Goal: Information Seeking & Learning: Learn about a topic

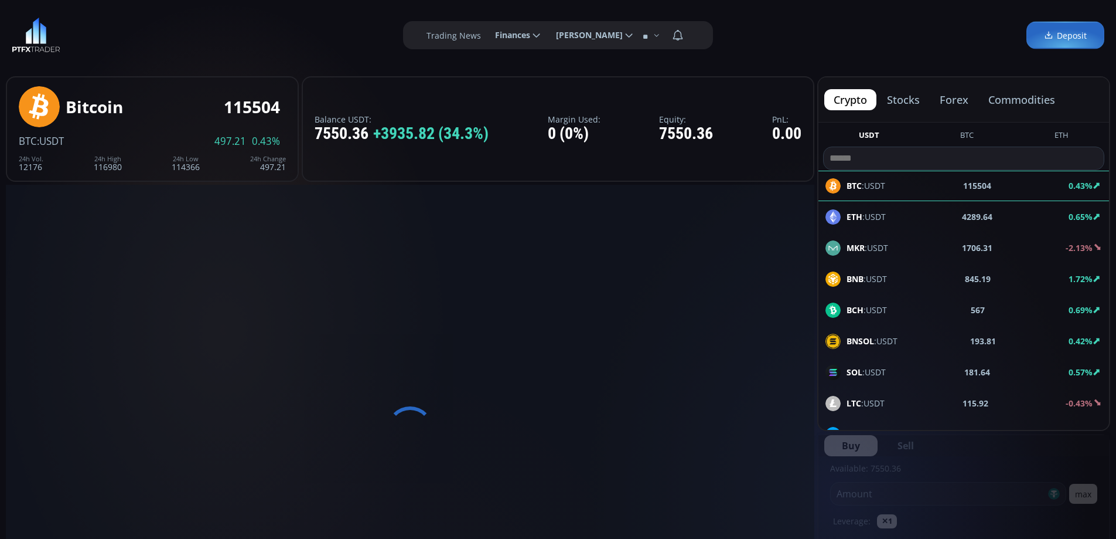
type input "********"
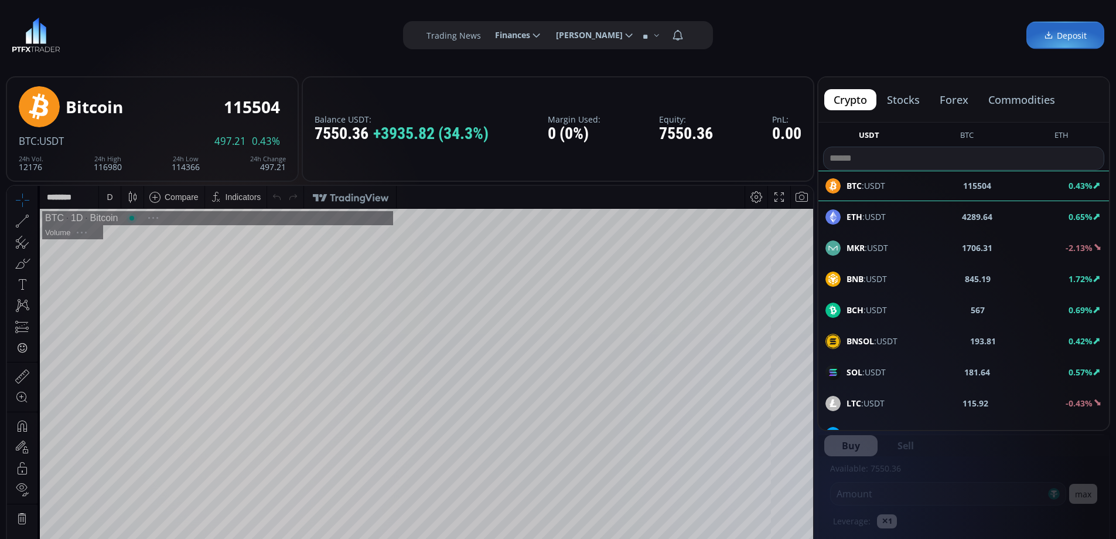
scroll to position [163, 0]
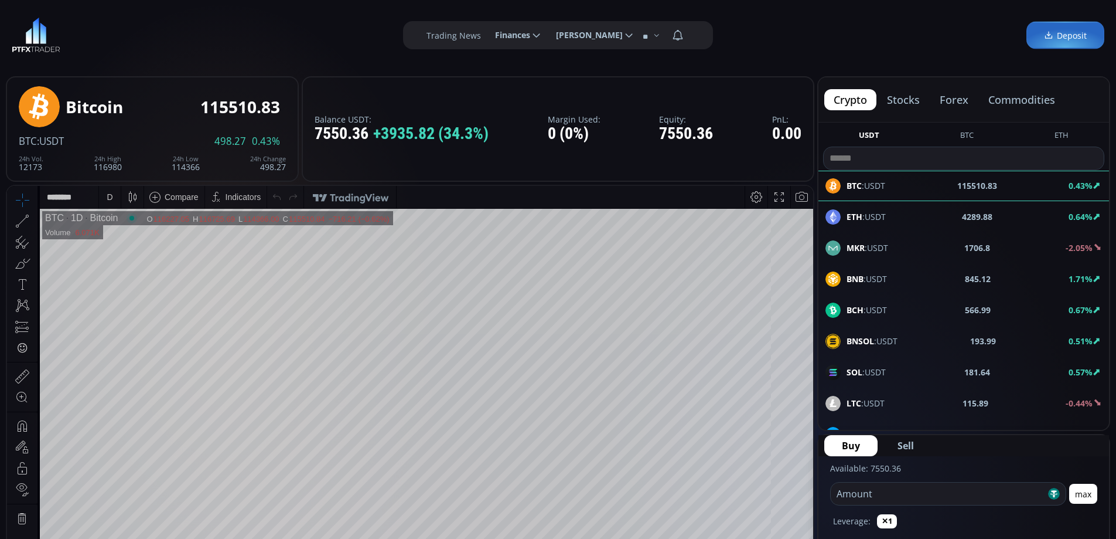
click at [1021, 98] on button "commodities" at bounding box center [1022, 99] width 86 height 21
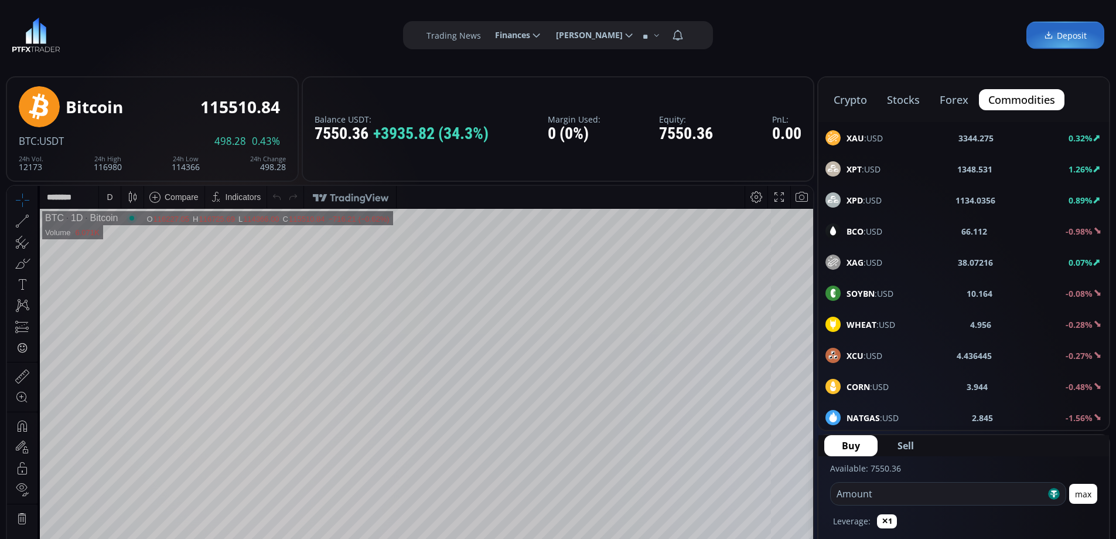
click at [885, 247] on div "BCO :USD 66.112 -0.98%" at bounding box center [964, 262] width 291 height 30
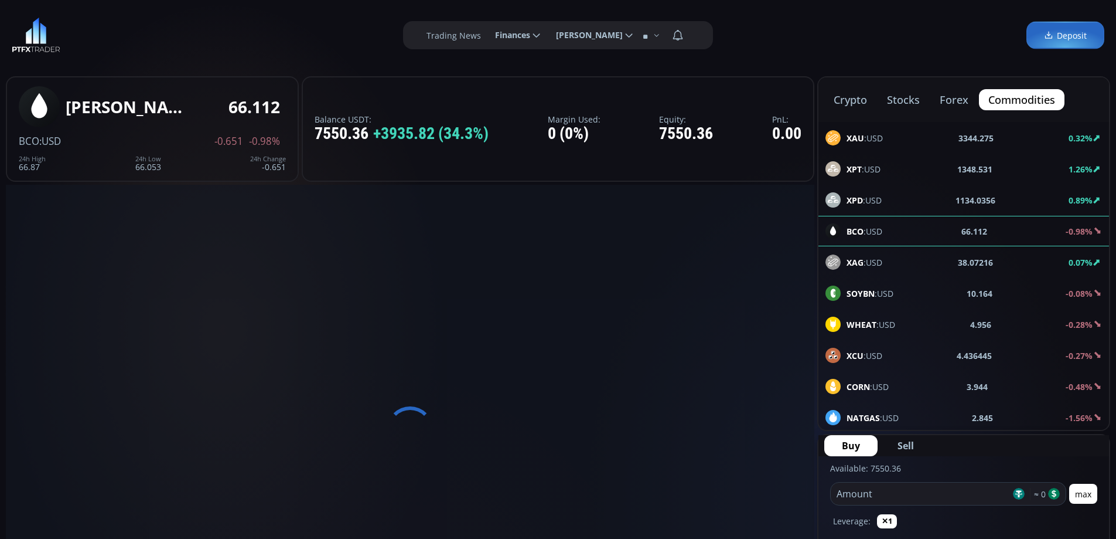
click at [873, 227] on div "crypto stocks forex commodities XAU :USD 3344.275 0.32% XPT :USD 1348.531 1.26%…" at bounding box center [964, 253] width 293 height 355
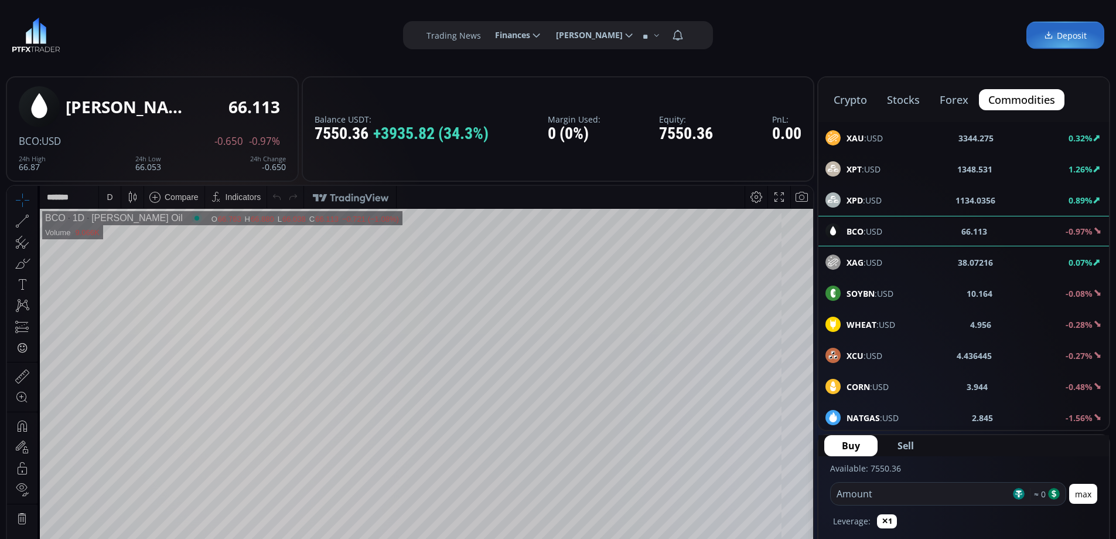
click at [870, 137] on span "XAU :USD" at bounding box center [865, 138] width 36 height 12
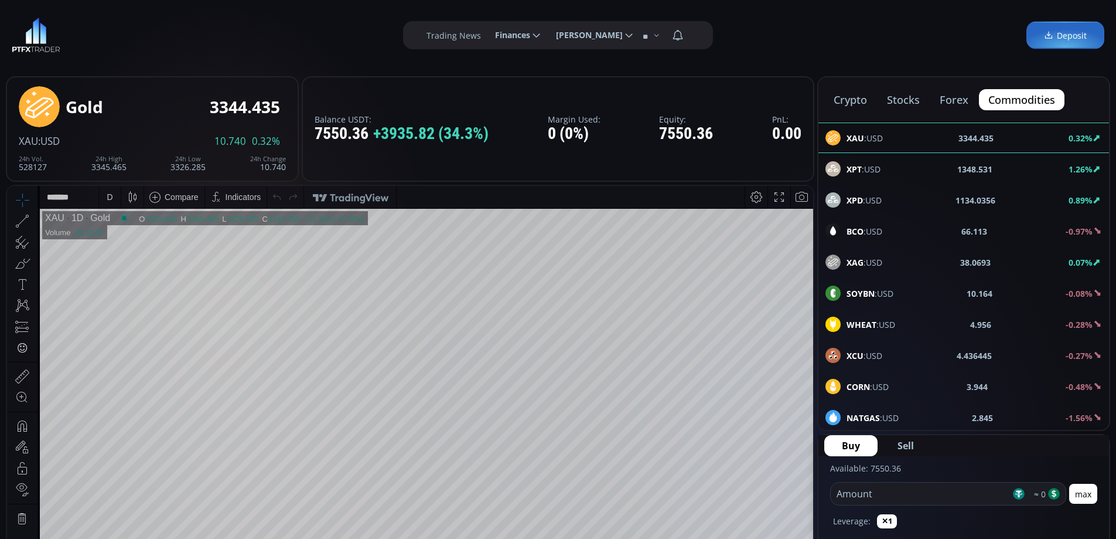
click at [104, 194] on div "D" at bounding box center [110, 197] width 22 height 22
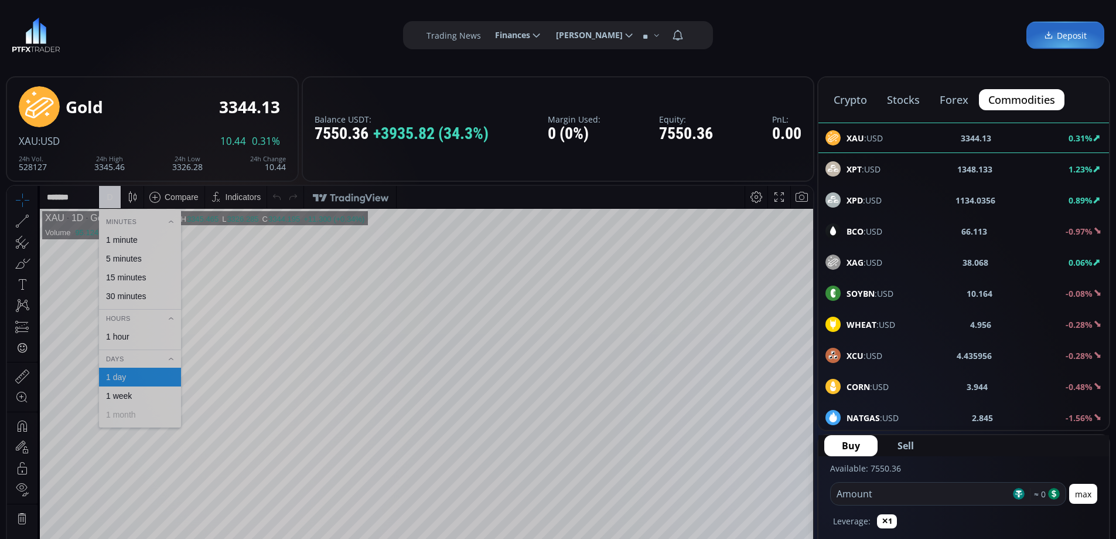
click at [122, 335] on div "1 hour" at bounding box center [117, 336] width 23 height 9
